Goal: Task Accomplishment & Management: Manage account settings

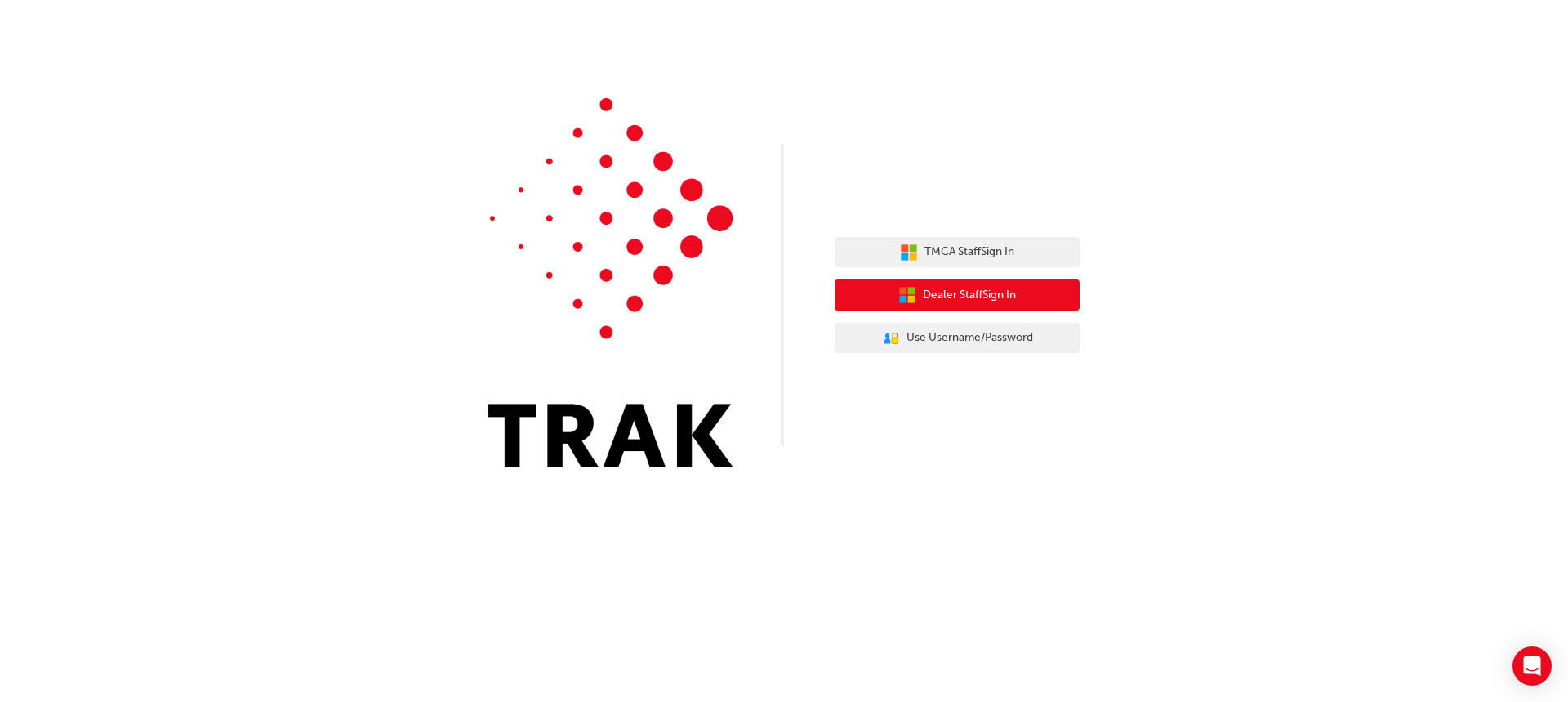
click at [986, 292] on span "Dealer Staff Sign In" at bounding box center [969, 295] width 93 height 18
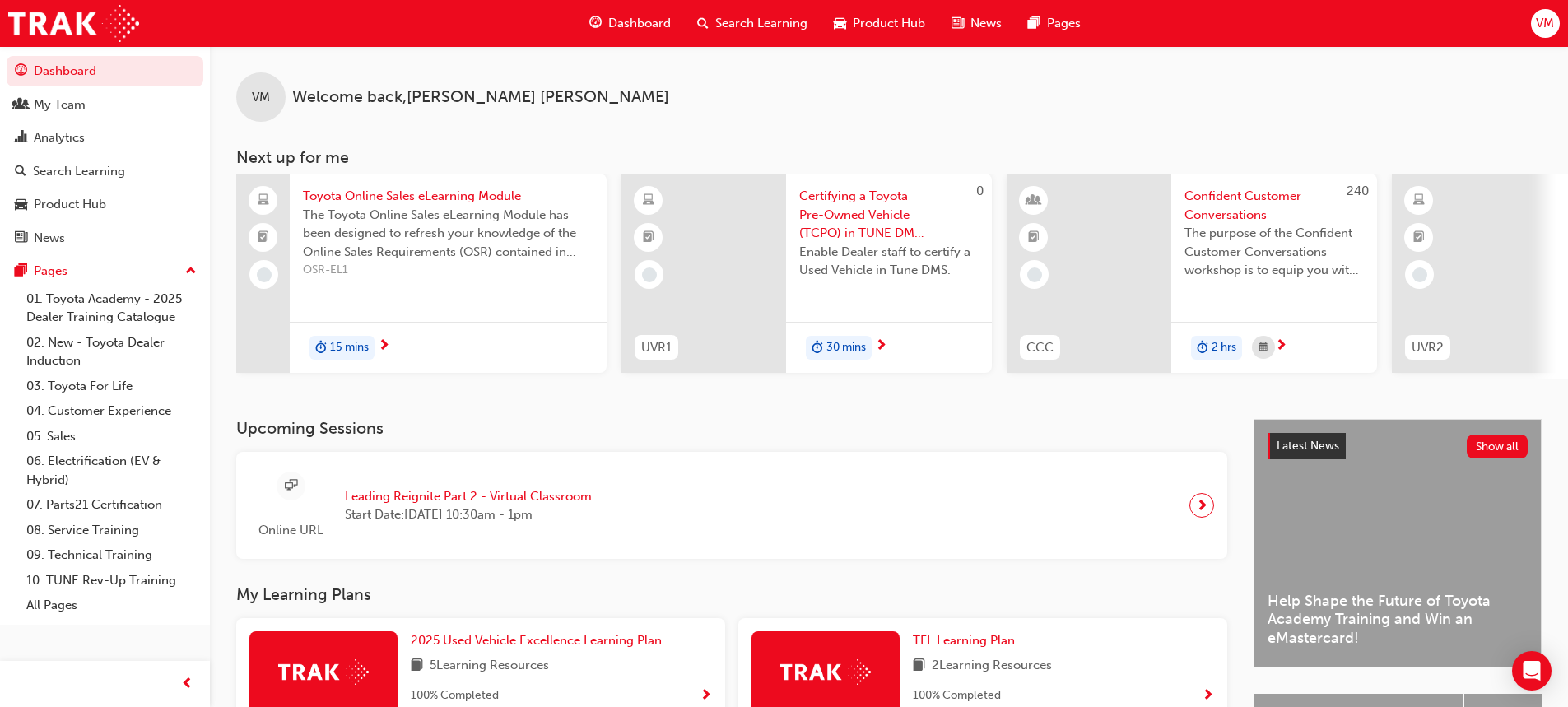
click at [624, 22] on span "Dashboard" at bounding box center [639, 22] width 63 height 19
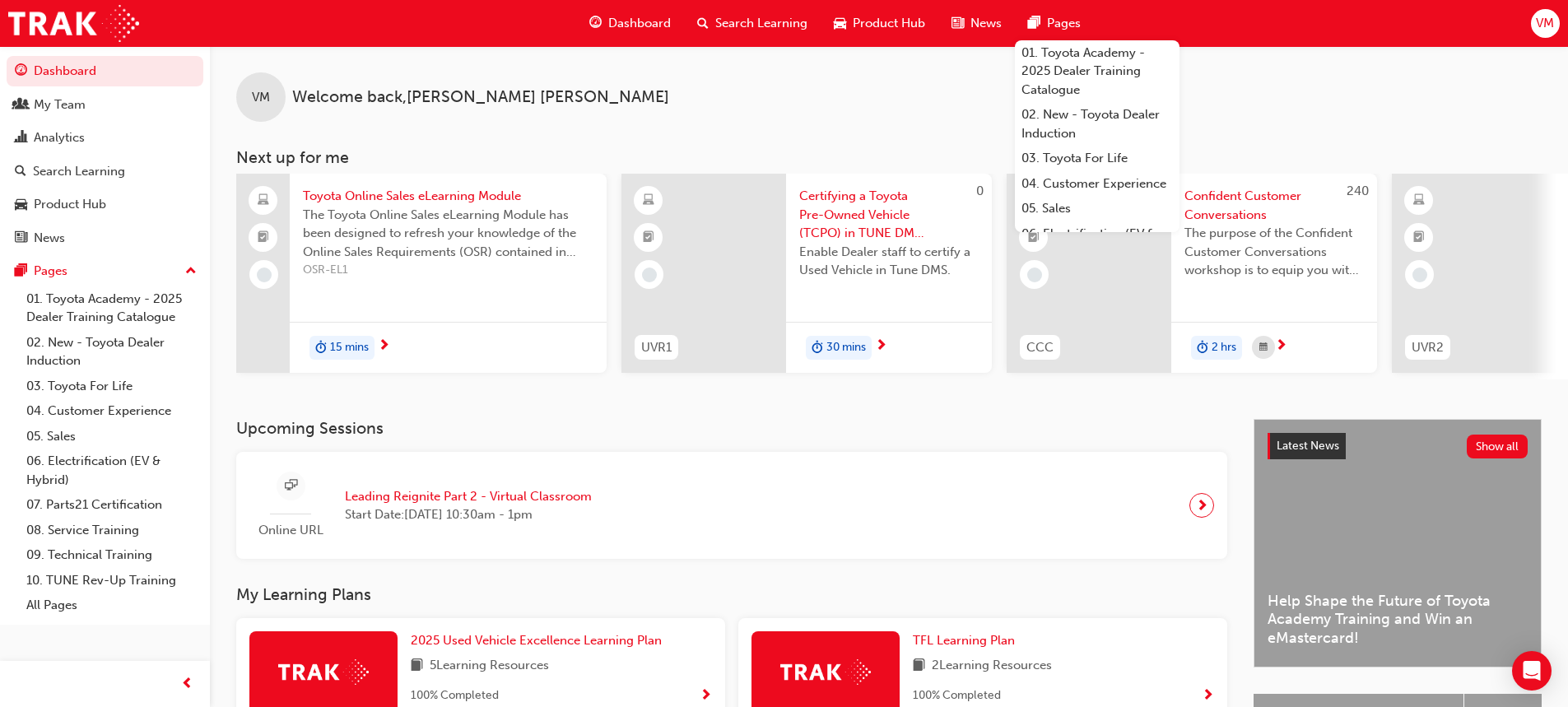
click at [1539, 21] on span "VM" at bounding box center [1545, 22] width 19 height 19
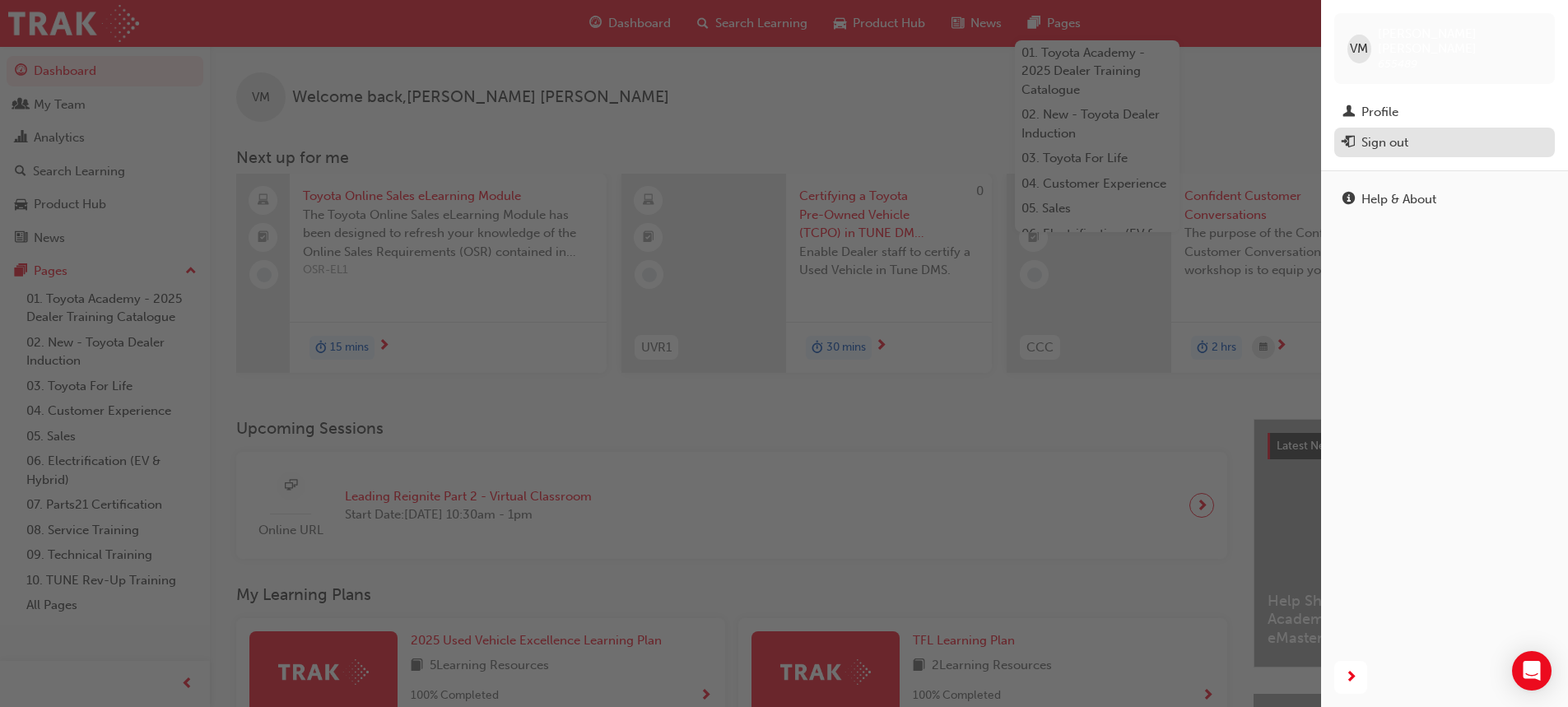
click at [1383, 133] on div "Sign out" at bounding box center [1384, 142] width 47 height 19
